Goal: Use online tool/utility: Use online tool/utility

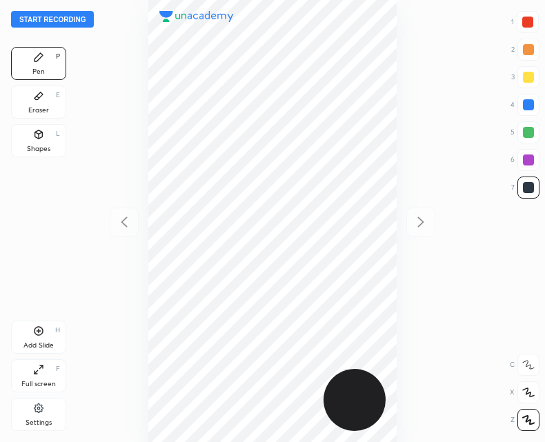
scroll to position [442, 324]
click at [37, 331] on icon at bounding box center [39, 331] width 4 height 4
click at [113, 217] on div at bounding box center [124, 222] width 29 height 29
click at [409, 221] on div at bounding box center [420, 222] width 29 height 29
click at [128, 225] on icon at bounding box center [124, 222] width 17 height 17
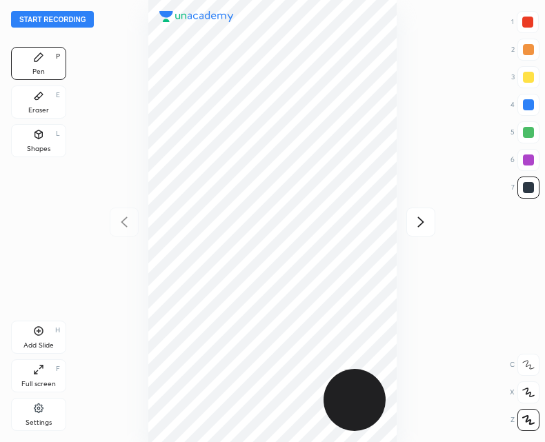
click at [411, 221] on div at bounding box center [420, 222] width 29 height 29
click at [124, 226] on icon at bounding box center [124, 222] width 17 height 17
click at [431, 224] on div at bounding box center [420, 222] width 29 height 29
click at [128, 215] on icon at bounding box center [124, 222] width 17 height 17
click at [410, 225] on div at bounding box center [420, 222] width 29 height 29
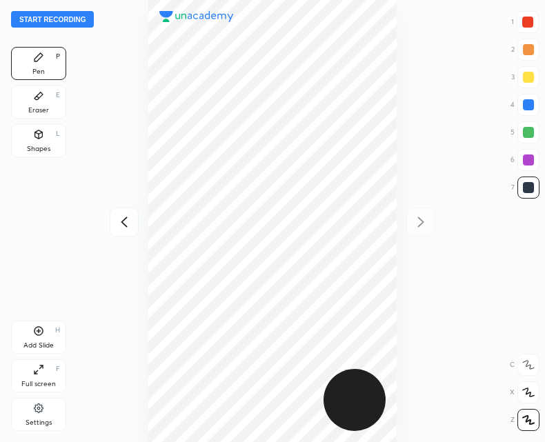
click at [117, 226] on icon at bounding box center [124, 222] width 17 height 17
click at [421, 220] on icon at bounding box center [421, 222] width 6 height 10
click at [122, 233] on div at bounding box center [124, 222] width 29 height 29
click at [431, 225] on div at bounding box center [420, 222] width 29 height 29
click at [143, 224] on div at bounding box center [272, 221] width 324 height 442
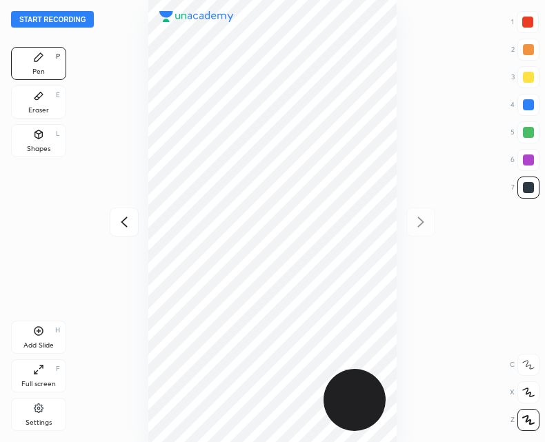
click at [126, 223] on icon at bounding box center [124, 222] width 17 height 17
click at [429, 217] on icon at bounding box center [420, 222] width 17 height 17
click at [127, 221] on icon at bounding box center [124, 222] width 17 height 17
click at [420, 224] on icon at bounding box center [421, 222] width 6 height 10
click at [118, 219] on icon at bounding box center [124, 222] width 17 height 17
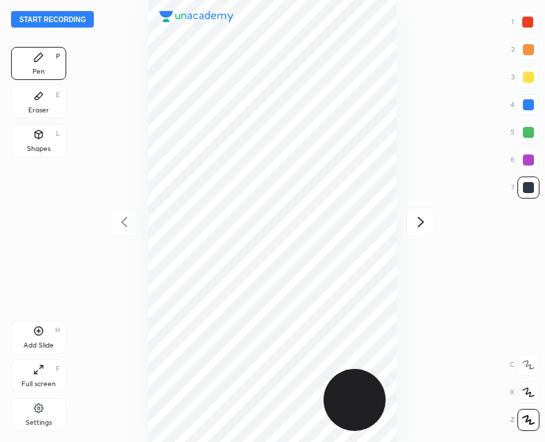
click at [425, 220] on icon at bounding box center [420, 222] width 17 height 17
click at [126, 230] on div at bounding box center [124, 222] width 29 height 29
click at [410, 227] on div at bounding box center [420, 222] width 29 height 29
click at [132, 222] on div at bounding box center [124, 222] width 29 height 29
click at [423, 211] on div at bounding box center [420, 222] width 29 height 29
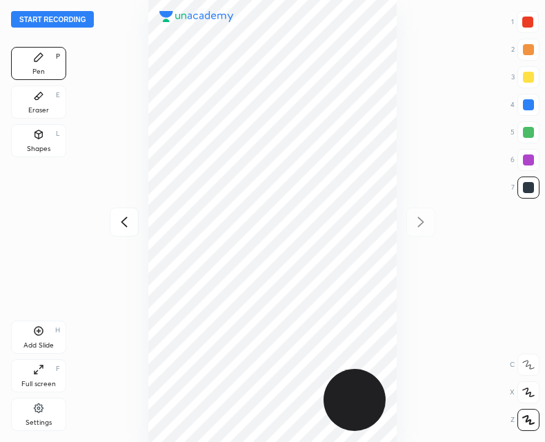
click at [121, 232] on div at bounding box center [124, 222] width 29 height 29
click at [425, 224] on icon at bounding box center [420, 222] width 17 height 17
click at [125, 222] on icon at bounding box center [124, 222] width 17 height 17
click at [416, 221] on icon at bounding box center [420, 222] width 17 height 17
click at [139, 213] on div at bounding box center [272, 221] width 324 height 442
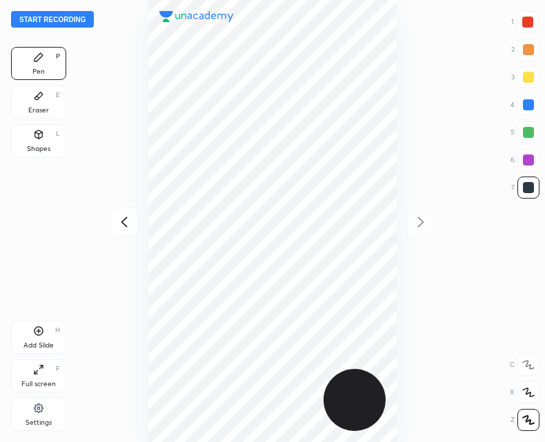
click at [128, 228] on icon at bounding box center [124, 222] width 17 height 17
click at [414, 225] on icon at bounding box center [420, 222] width 17 height 17
click at [117, 227] on icon at bounding box center [124, 222] width 17 height 17
click at [411, 220] on div at bounding box center [420, 222] width 29 height 29
click at [119, 225] on icon at bounding box center [124, 222] width 17 height 17
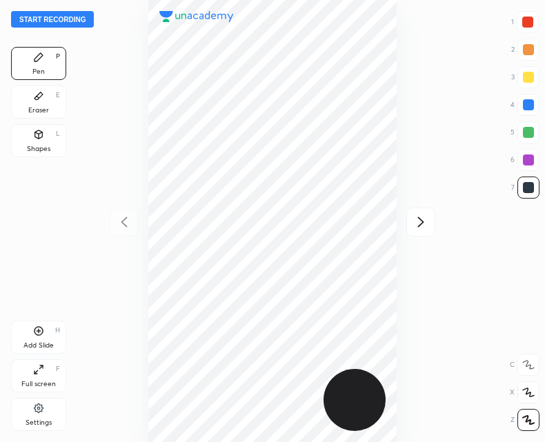
click at [427, 226] on icon at bounding box center [420, 222] width 17 height 17
click at [118, 221] on icon at bounding box center [124, 222] width 17 height 17
click at [419, 228] on icon at bounding box center [420, 222] width 17 height 17
click at [129, 225] on icon at bounding box center [124, 222] width 17 height 17
click at [423, 225] on icon at bounding box center [420, 222] width 17 height 17
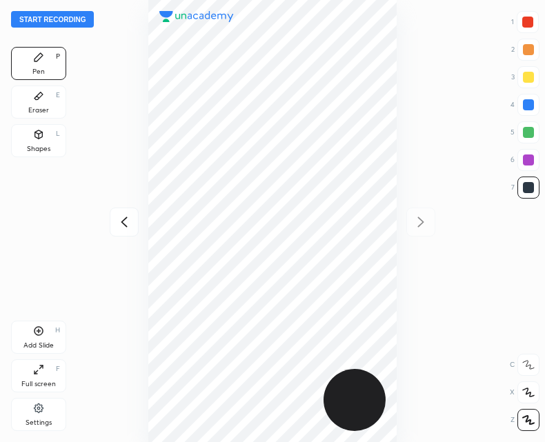
click at [102, 227] on div "Start recording 1 2 3 4 5 6 7 R O A L C X Z Erase all C X Z Pen P Eraser E Shap…" at bounding box center [272, 221] width 545 height 442
click at [129, 222] on icon at bounding box center [124, 222] width 17 height 17
click at [425, 228] on icon at bounding box center [420, 222] width 17 height 17
click at [129, 223] on icon at bounding box center [124, 222] width 17 height 17
click at [37, 337] on div "Add Slide H" at bounding box center [38, 337] width 55 height 33
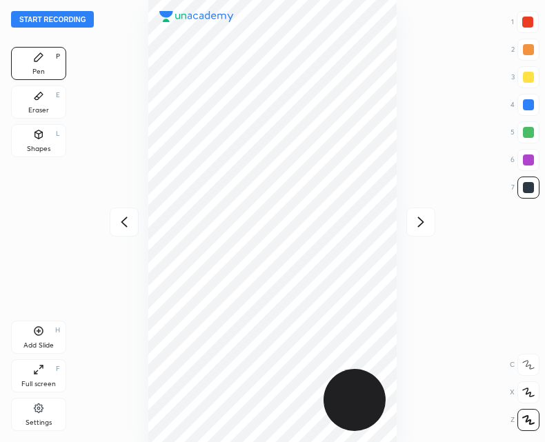
click at [130, 222] on icon at bounding box center [124, 222] width 17 height 17
click at [426, 223] on icon at bounding box center [420, 222] width 17 height 17
click at [417, 219] on icon at bounding box center [420, 222] width 17 height 17
click at [131, 240] on div at bounding box center [272, 221] width 324 height 442
click at [132, 221] on div at bounding box center [124, 222] width 29 height 29
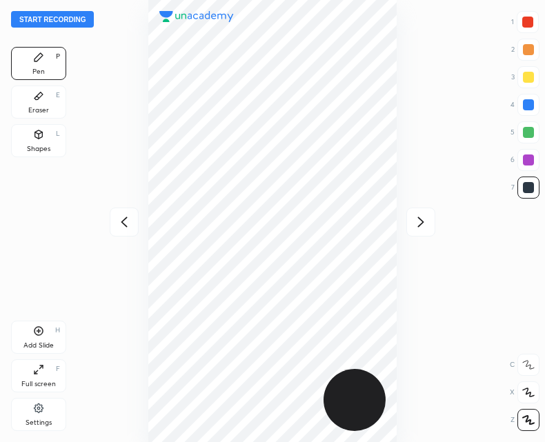
click at [130, 217] on icon at bounding box center [124, 222] width 17 height 17
click at [425, 225] on icon at bounding box center [420, 222] width 17 height 17
click at [420, 219] on icon at bounding box center [421, 222] width 6 height 10
click at [117, 218] on icon at bounding box center [124, 222] width 17 height 17
click at [414, 215] on icon at bounding box center [420, 222] width 17 height 17
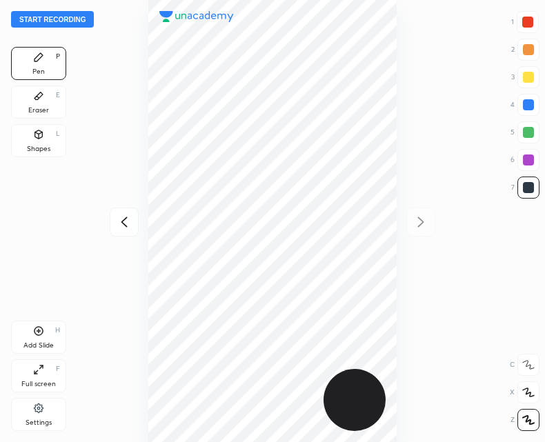
click at [127, 228] on icon at bounding box center [124, 222] width 17 height 17
click at [422, 224] on icon at bounding box center [420, 222] width 17 height 17
click at [132, 217] on icon at bounding box center [124, 222] width 17 height 17
click at [128, 217] on icon at bounding box center [124, 222] width 17 height 17
click at [412, 228] on div at bounding box center [420, 222] width 29 height 29
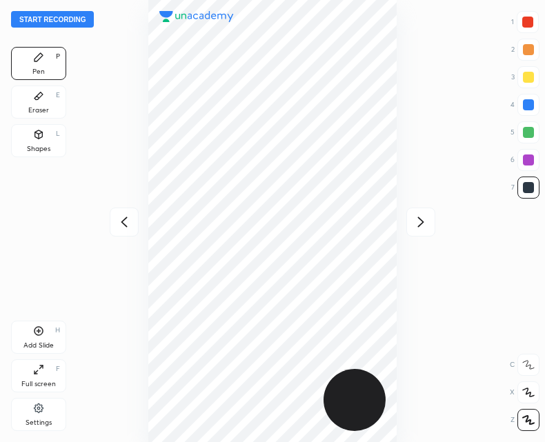
click at [134, 219] on div at bounding box center [124, 222] width 29 height 29
click at [423, 229] on icon at bounding box center [420, 222] width 17 height 17
click at [429, 223] on icon at bounding box center [420, 222] width 17 height 17
click at [120, 233] on div at bounding box center [124, 222] width 29 height 29
click at [124, 226] on icon at bounding box center [124, 222] width 17 height 17
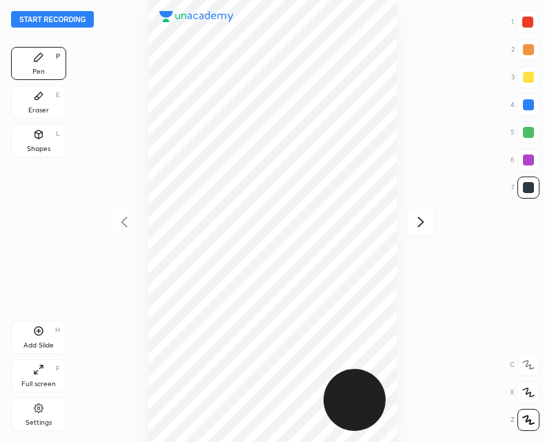
click at [444, 222] on div "Start recording 1 2 3 4 5 6 7 R O A L C X Z Erase all C X Z Pen P Eraser E Shap…" at bounding box center [272, 221] width 545 height 442
click at [423, 223] on icon at bounding box center [421, 222] width 6 height 10
click at [125, 225] on icon at bounding box center [124, 222] width 6 height 10
click at [434, 221] on div at bounding box center [420, 222] width 29 height 29
click at [124, 228] on icon at bounding box center [124, 222] width 17 height 17
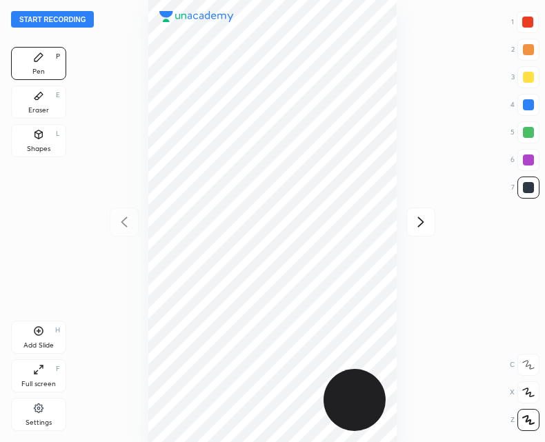
click at [421, 230] on div at bounding box center [420, 222] width 29 height 29
click at [133, 225] on div at bounding box center [124, 222] width 29 height 29
click at [413, 228] on icon at bounding box center [420, 222] width 17 height 17
click at [126, 224] on icon at bounding box center [124, 222] width 17 height 17
click at [414, 225] on icon at bounding box center [420, 222] width 17 height 17
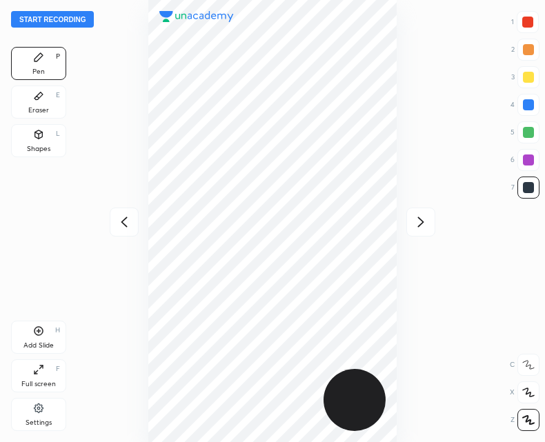
click at [125, 219] on icon at bounding box center [124, 222] width 6 height 10
click at [432, 220] on div at bounding box center [420, 222] width 29 height 29
click at [66, 20] on button "Start recording" at bounding box center [52, 19] width 83 height 17
